Goal: Use online tool/utility: Use online tool/utility

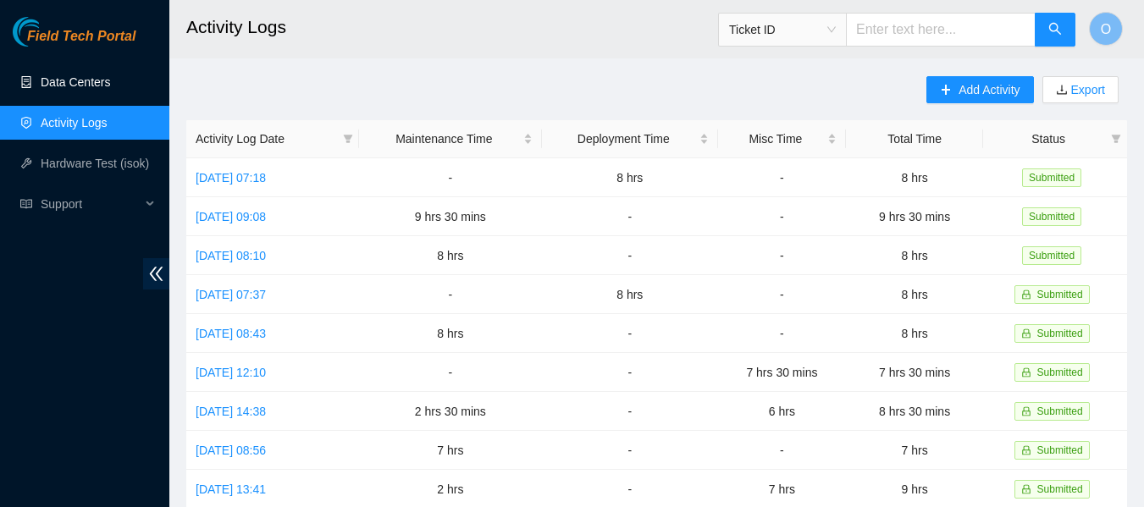
click at [69, 76] on link "Data Centers" at bounding box center [75, 82] width 69 height 14
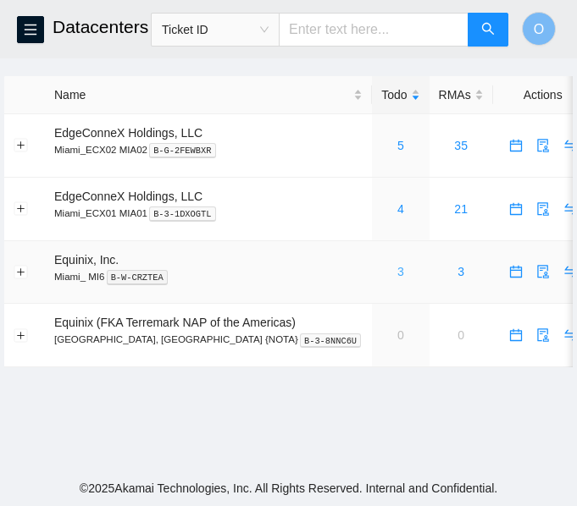
click at [397, 273] on link "3" at bounding box center [400, 272] width 7 height 14
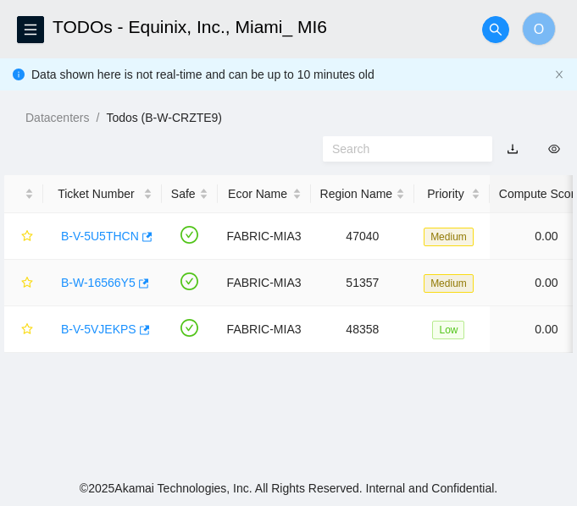
click at [93, 279] on link "B-W-16566Y5" at bounding box center [98, 283] width 75 height 14
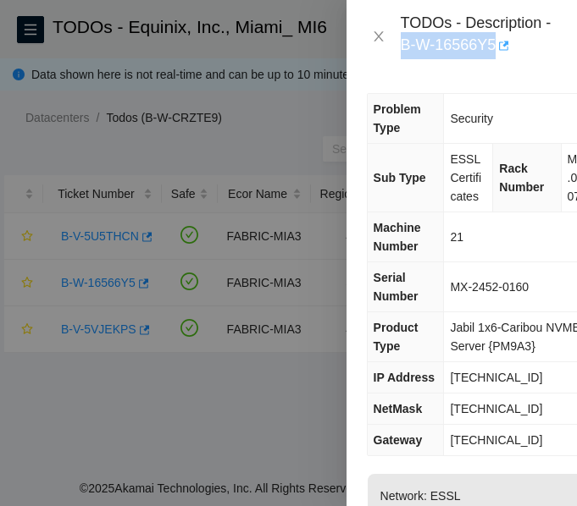
drag, startPoint x: 398, startPoint y: 42, endPoint x: 496, endPoint y: 50, distance: 98.5
click at [496, 50] on div "TODOs - Description - B-W-16566Y5" at bounding box center [462, 37] width 190 height 46
copy div "B-W-16566Y5"
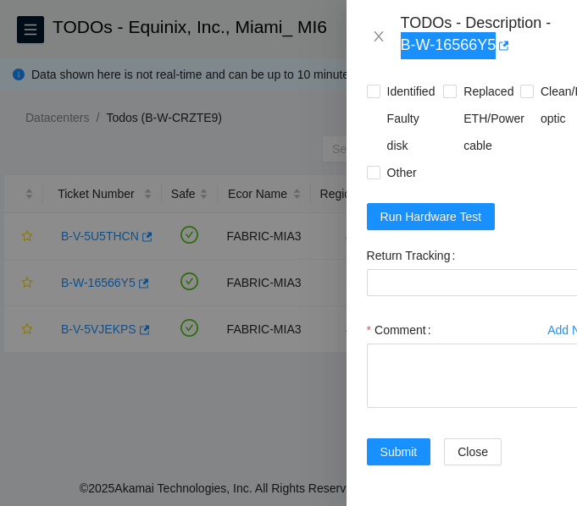
scroll to position [1016, 0]
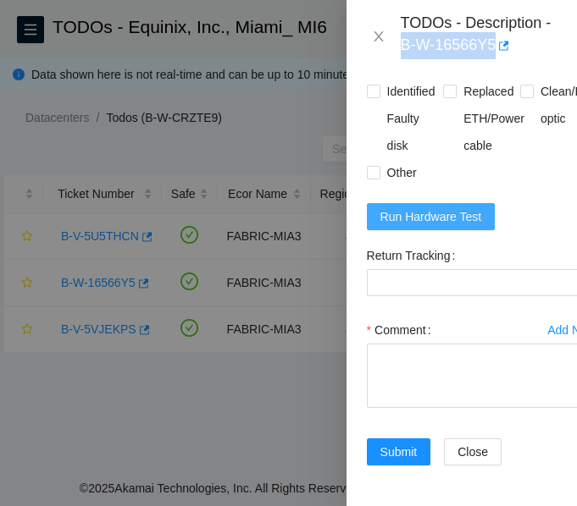
click at [468, 226] on span "Run Hardware Test" at bounding box center [431, 216] width 102 height 19
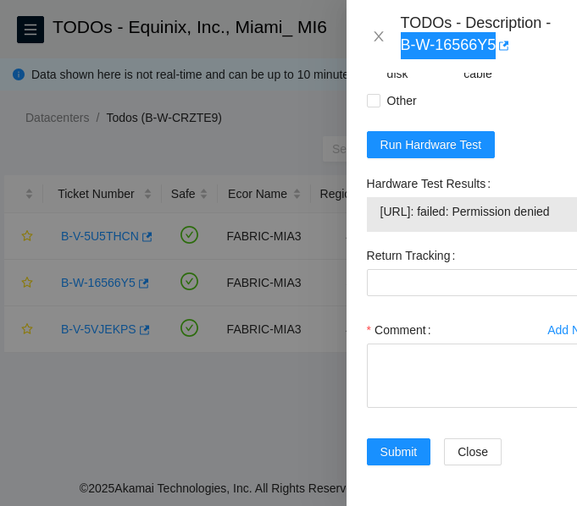
scroll to position [1179, 0]
drag, startPoint x: 381, startPoint y: 164, endPoint x: 523, endPoint y: 192, distance: 145.0
click at [522, 202] on span "[URL]: failed: Permission denied" at bounding box center [481, 211] width 203 height 19
copy span "[URL]: failed: Permission denied"
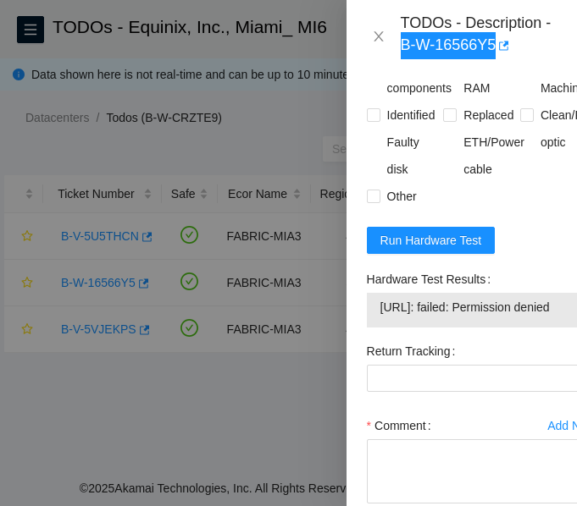
scroll to position [755, 0]
